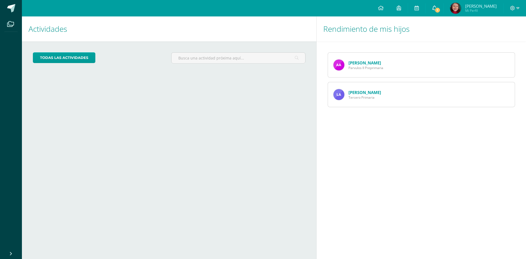
click at [440, 9] on span "1" at bounding box center [437, 10] width 6 height 6
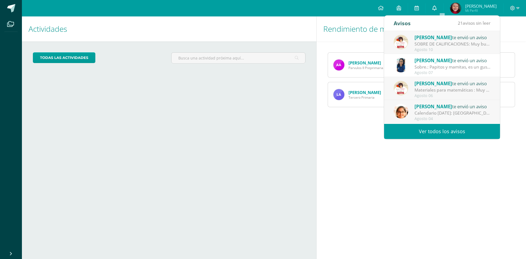
click at [437, 9] on icon at bounding box center [434, 7] width 4 height 5
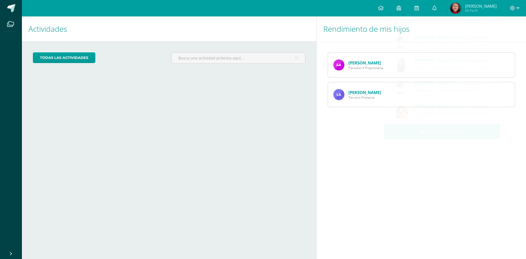
click at [355, 133] on div "Rendimiento de mis hijos Ariana Araica Parvulos II Preprimaria Leah Araica Terc…" at bounding box center [422, 137] width 212 height 242
click at [361, 93] on link "[PERSON_NAME]" at bounding box center [364, 92] width 33 height 5
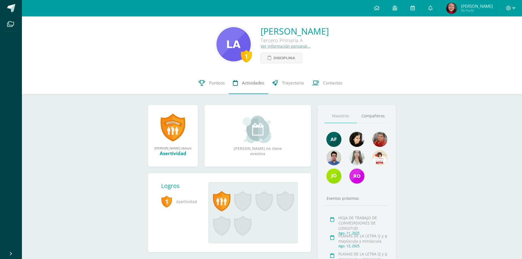
click at [251, 83] on span "Actividades" at bounding box center [253, 83] width 22 height 6
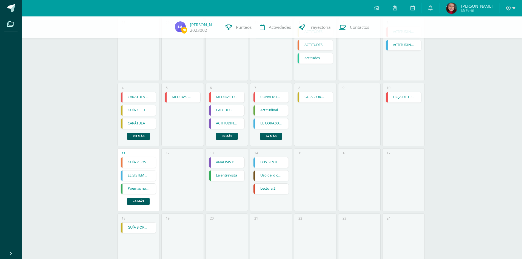
scroll to position [82, 0]
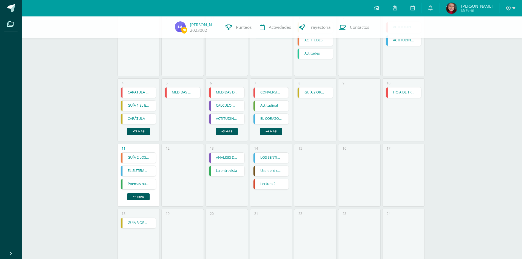
click at [379, 7] on icon at bounding box center [376, 7] width 5 height 5
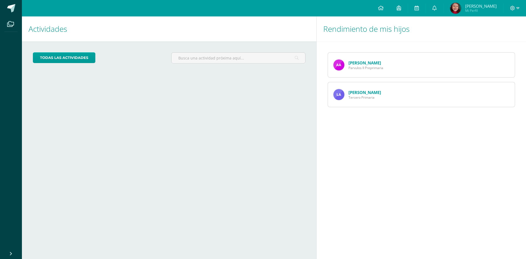
click at [363, 63] on link "[PERSON_NAME]" at bounding box center [364, 62] width 33 height 5
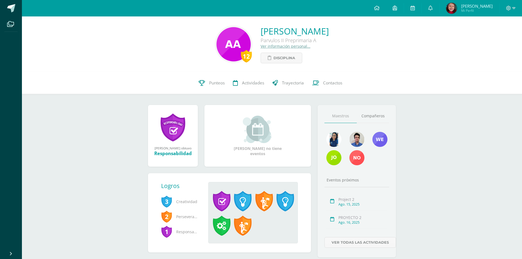
scroll to position [16, 0]
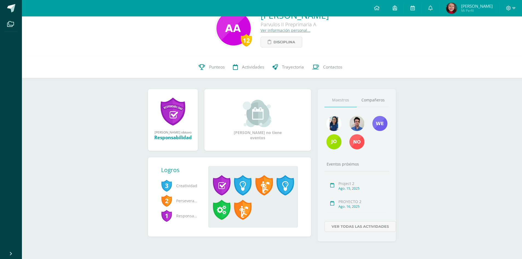
click at [348, 205] on div "Ago. 16, 2025" at bounding box center [362, 206] width 49 height 5
click at [346, 223] on link "Ver todas las actividades" at bounding box center [359, 226] width 71 height 11
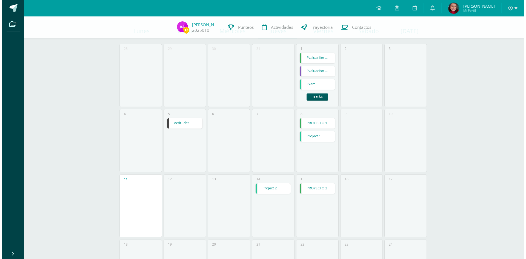
scroll to position [55, 0]
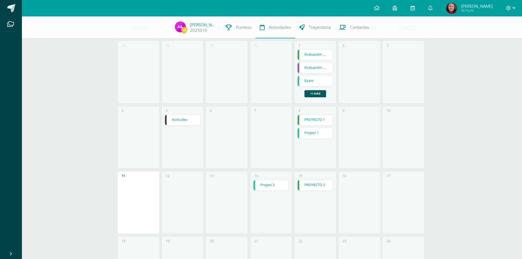
click at [273, 183] on link "Project 2" at bounding box center [270, 185] width 35 height 10
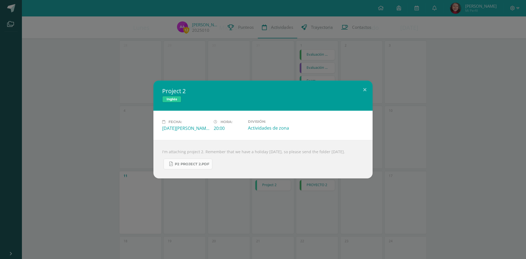
click at [199, 166] on span "P2 Project 2.pdf" at bounding box center [192, 164] width 35 height 4
click at [364, 86] on button at bounding box center [365, 90] width 16 height 19
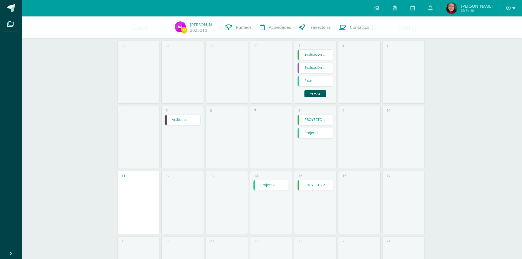
click at [310, 186] on link "PROYECTO 2" at bounding box center [314, 185] width 35 height 10
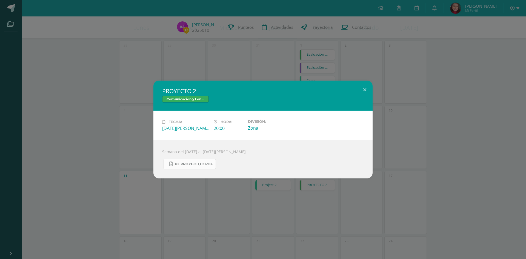
click at [189, 162] on span "P2 PROYECTO 2.pdf" at bounding box center [194, 164] width 38 height 4
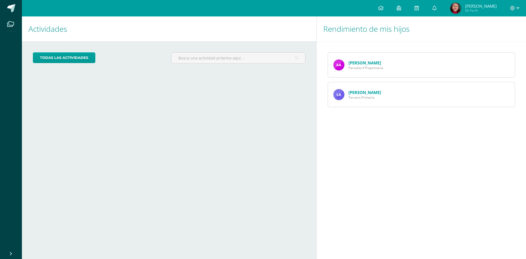
click at [356, 94] on link "[PERSON_NAME]" at bounding box center [364, 92] width 33 height 5
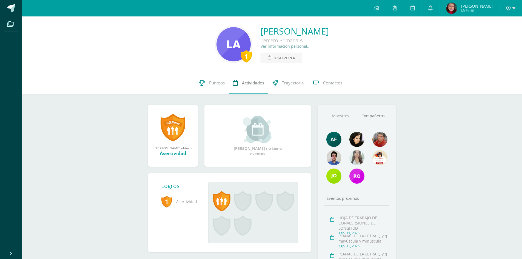
click at [250, 82] on span "Actividades" at bounding box center [253, 83] width 22 height 6
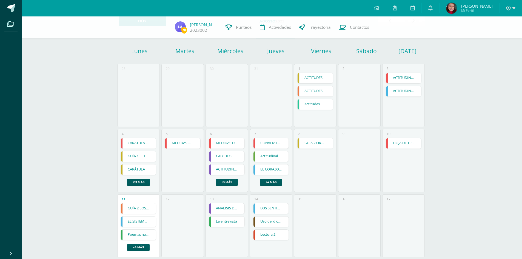
scroll to position [82, 0]
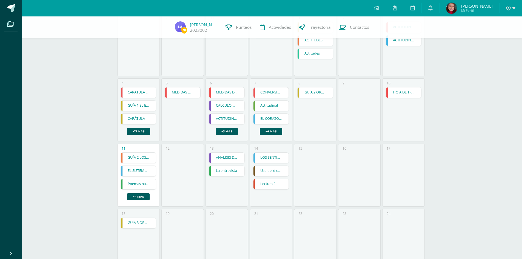
click at [134, 157] on link "GUÍA 2 LOS DERECHOS DEL NIÑO" at bounding box center [138, 158] width 35 height 10
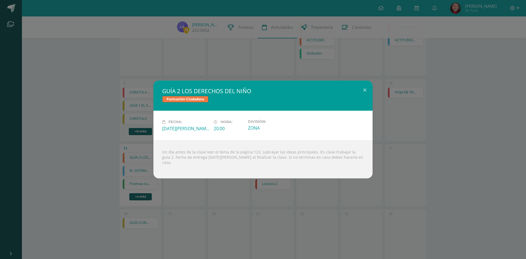
click at [139, 200] on div "GUÍA 2 LOS DERECHOS DEL NIÑO Formación Ciudadana Fecha: [DATE][PERSON_NAME] Hor…" at bounding box center [263, 129] width 526 height 259
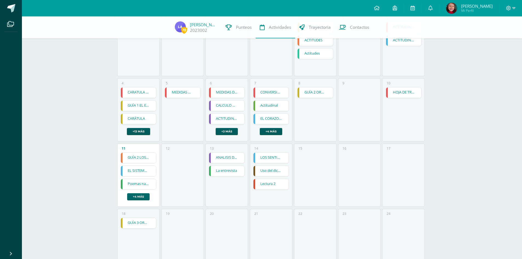
click at [135, 195] on link "+4 más" at bounding box center [138, 196] width 22 height 7
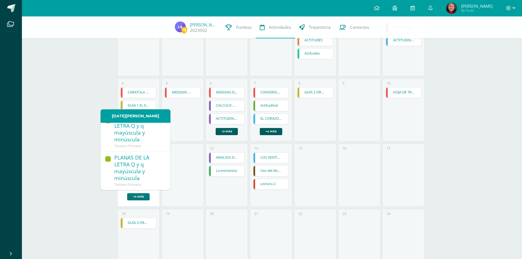
scroll to position [168, 0]
